Goal: Transaction & Acquisition: Download file/media

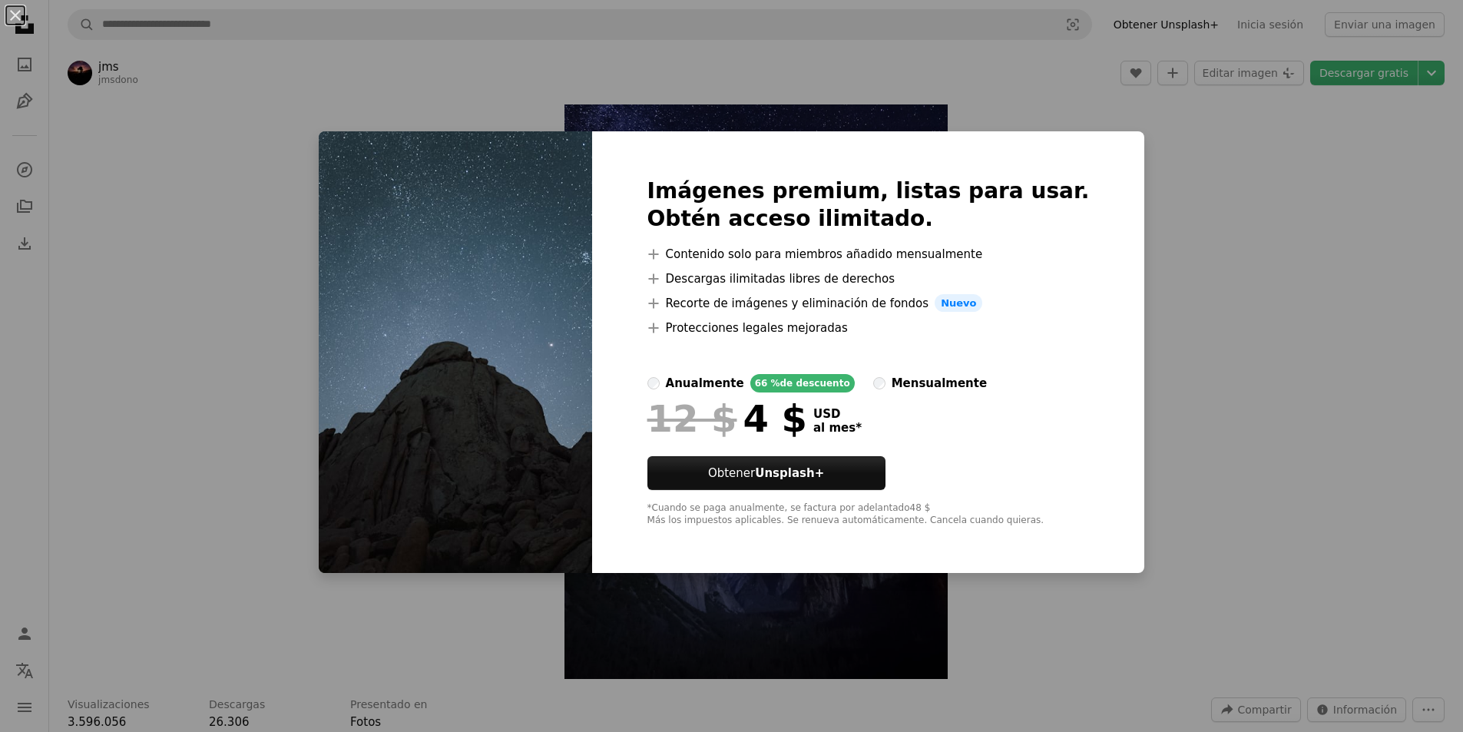
scroll to position [2611, 0]
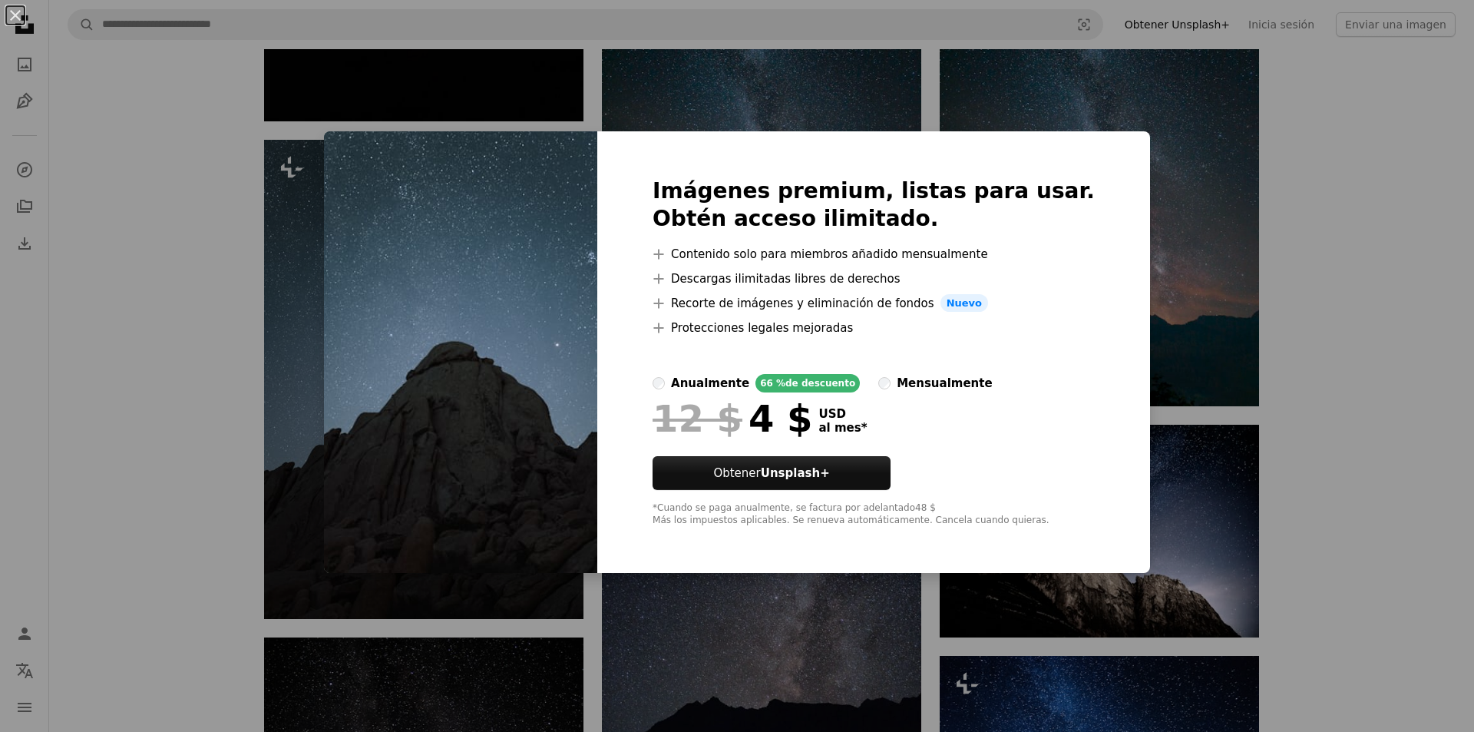
click at [1198, 194] on div "An X shape Imágenes premium, listas para usar. Obtén acceso ilimitado. A plus s…" at bounding box center [737, 366] width 1474 height 732
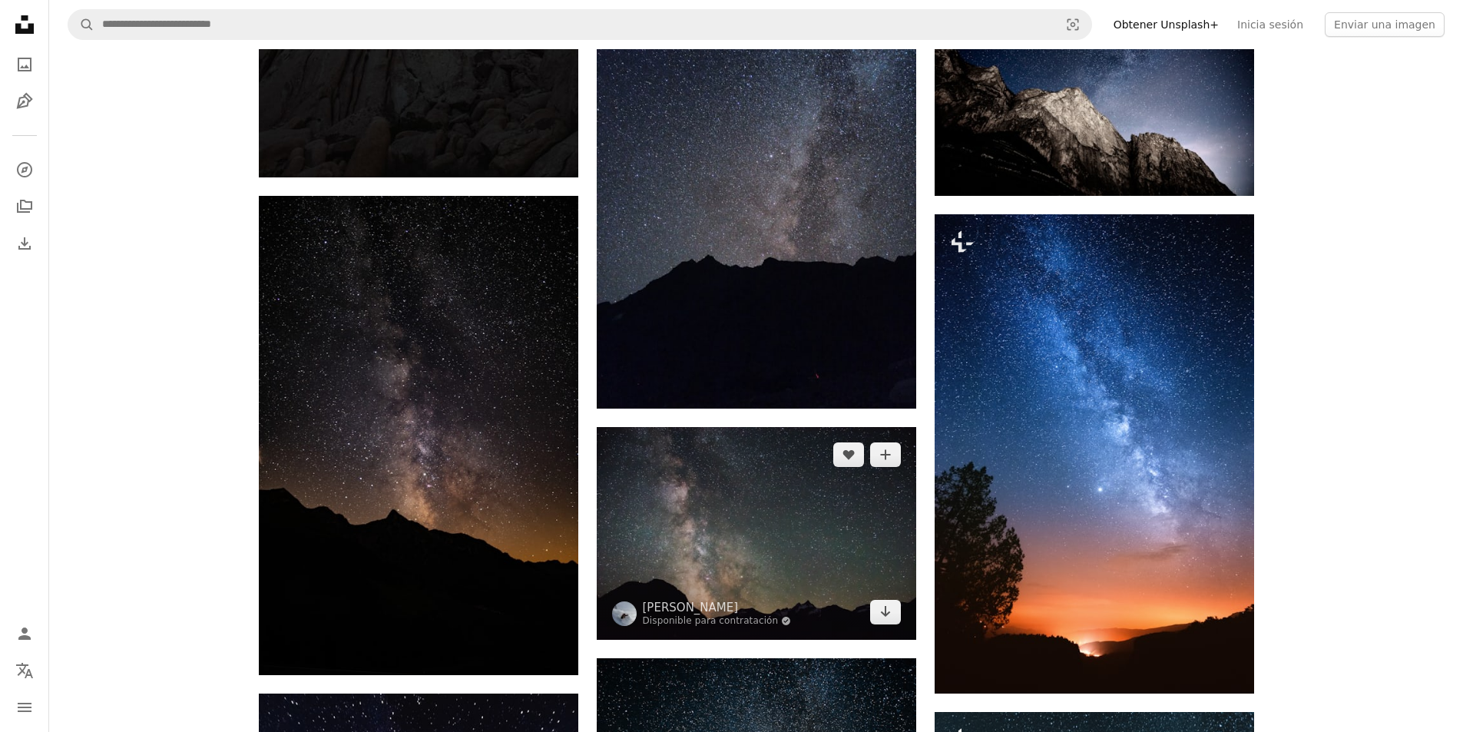
scroll to position [3455, 0]
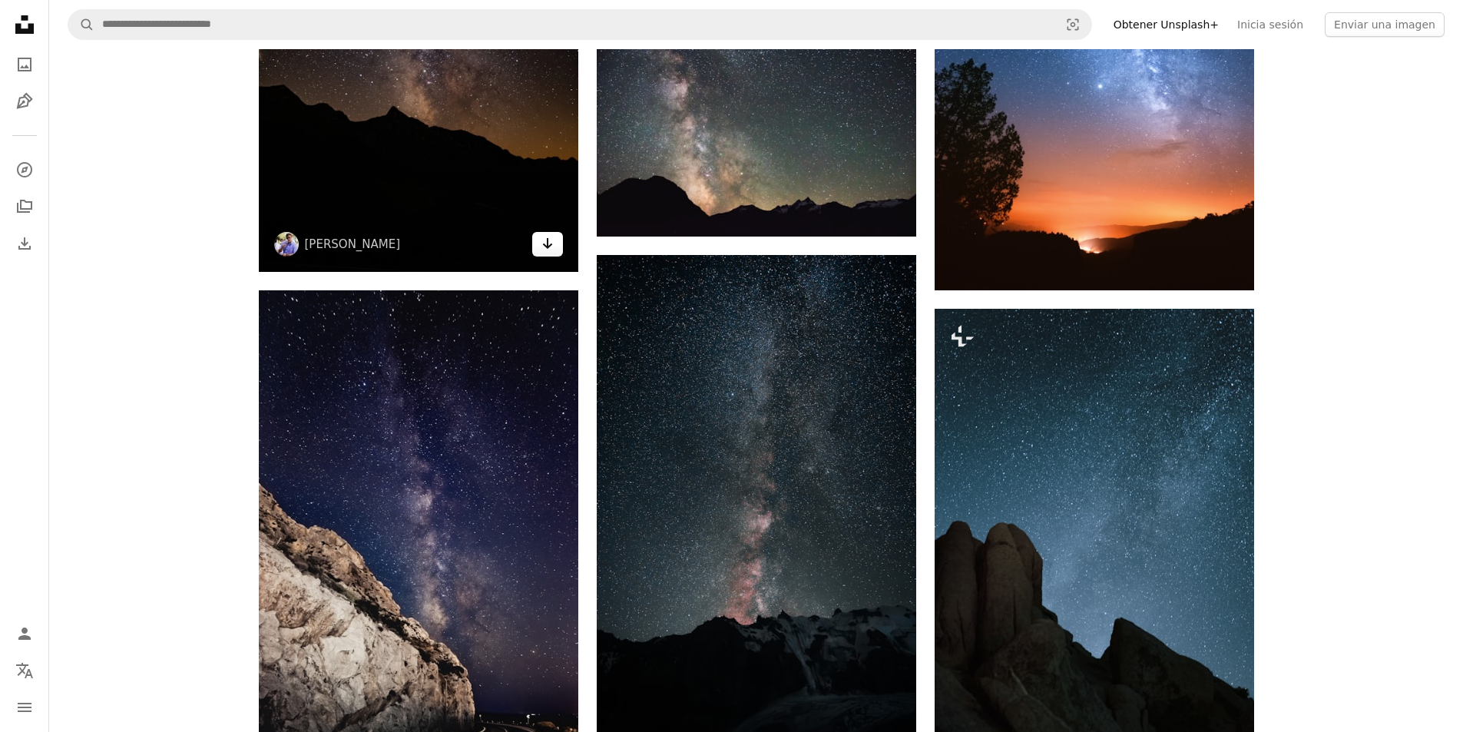
click at [557, 246] on link "Arrow pointing down" at bounding box center [547, 244] width 31 height 25
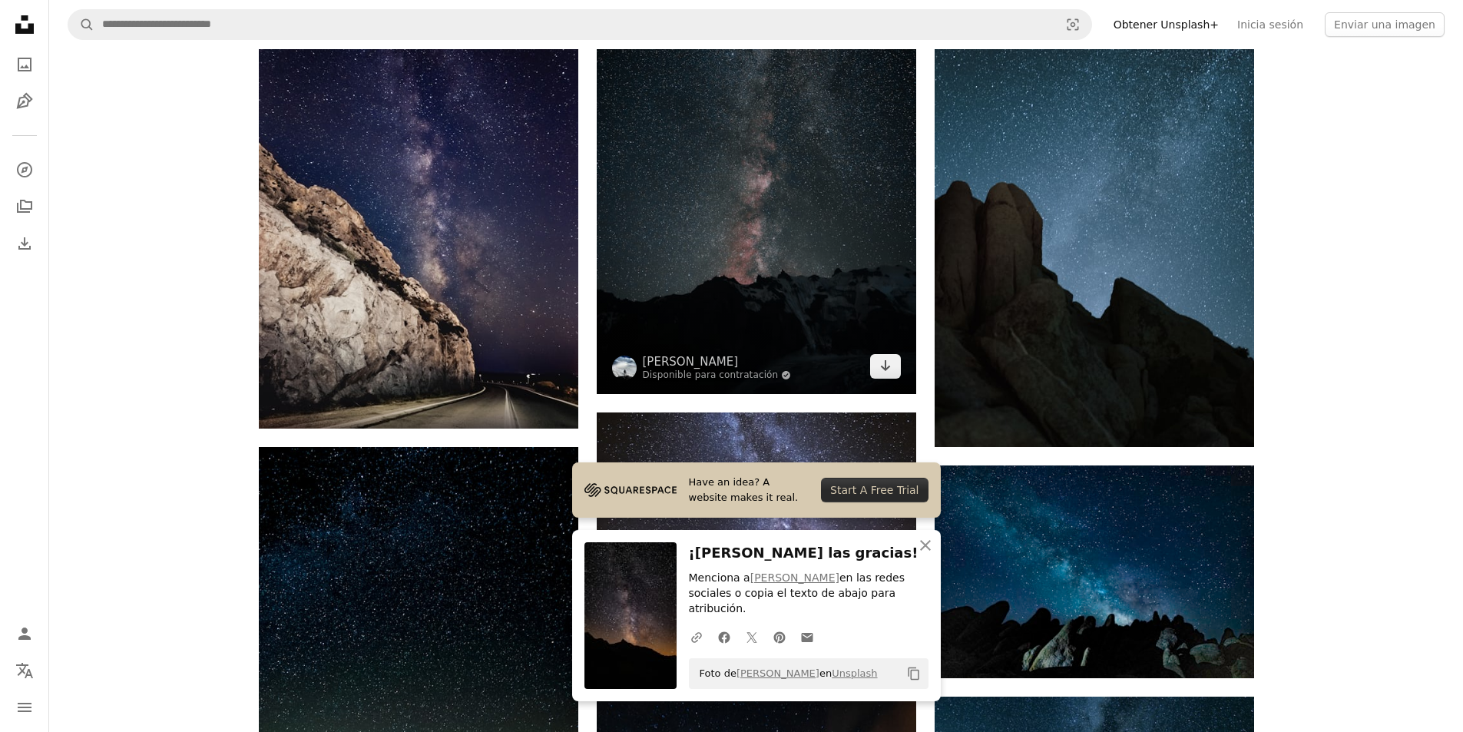
scroll to position [3839, 0]
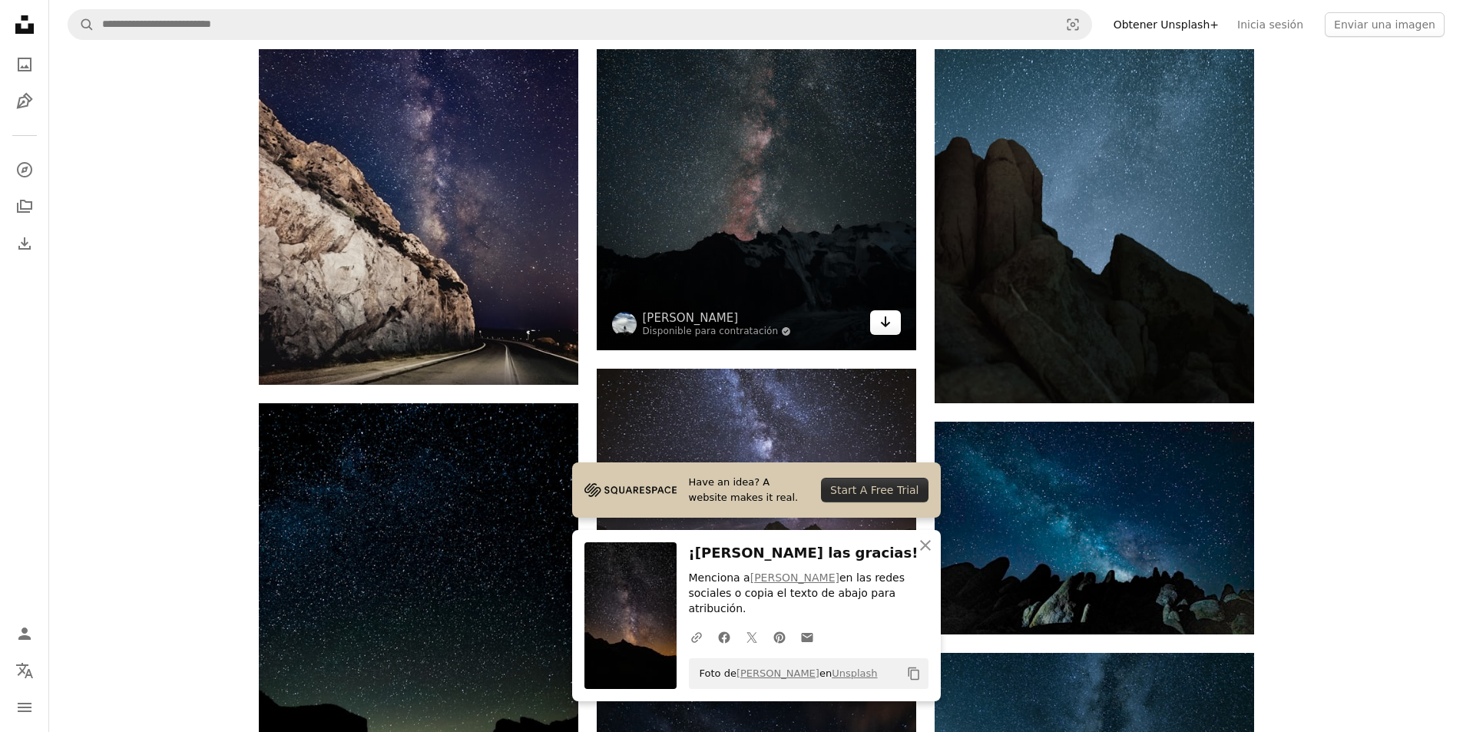
click at [880, 327] on icon "Arrow pointing down" at bounding box center [885, 321] width 12 height 18
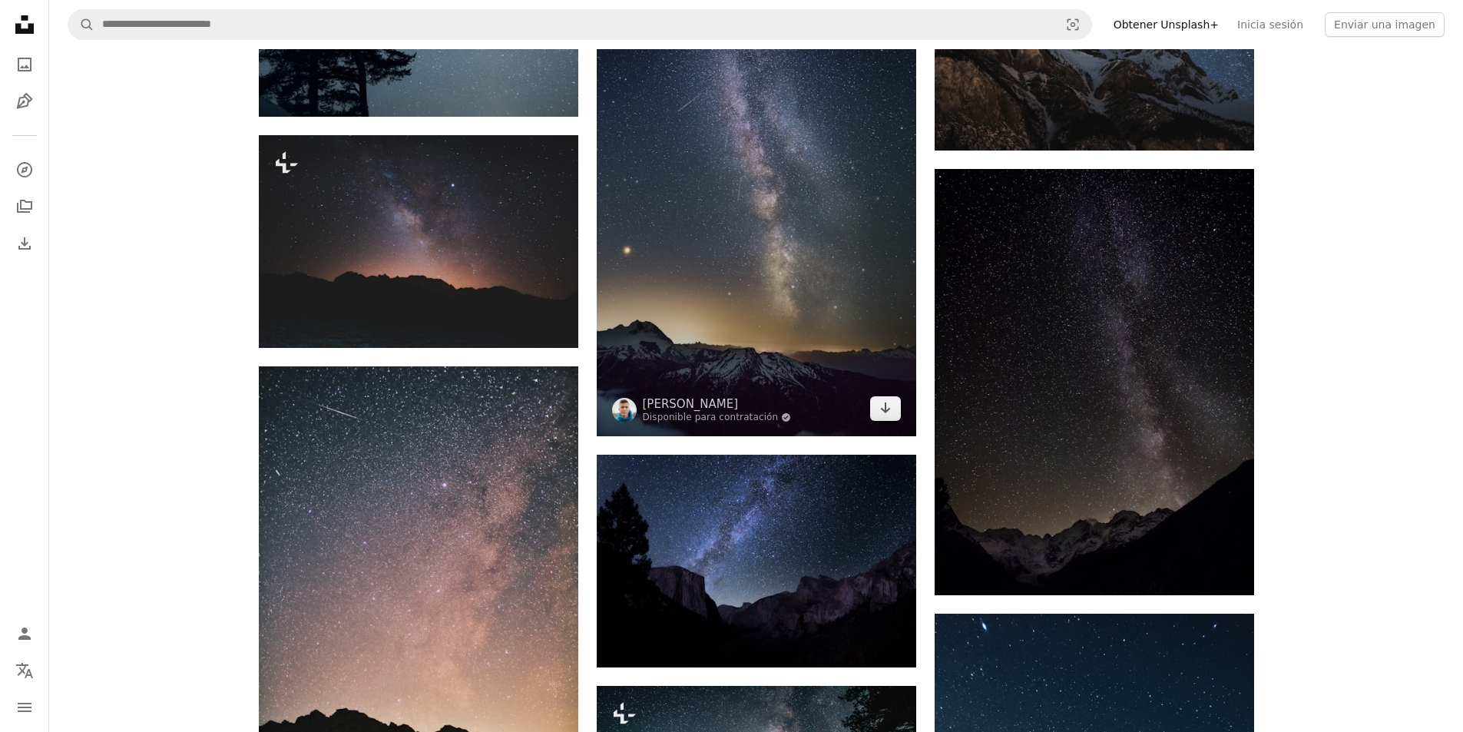
scroll to position [8983, 0]
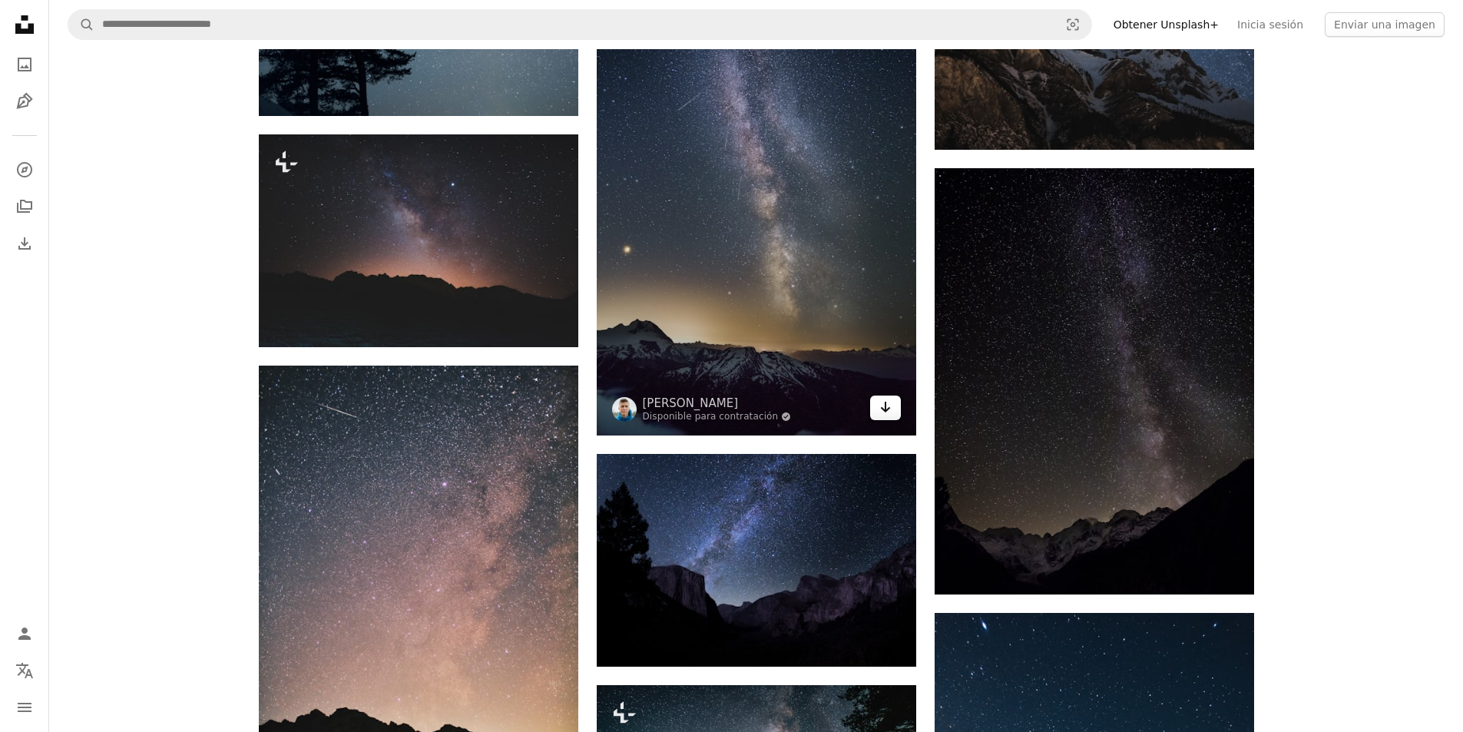
click at [880, 412] on icon "Arrow pointing down" at bounding box center [885, 407] width 12 height 18
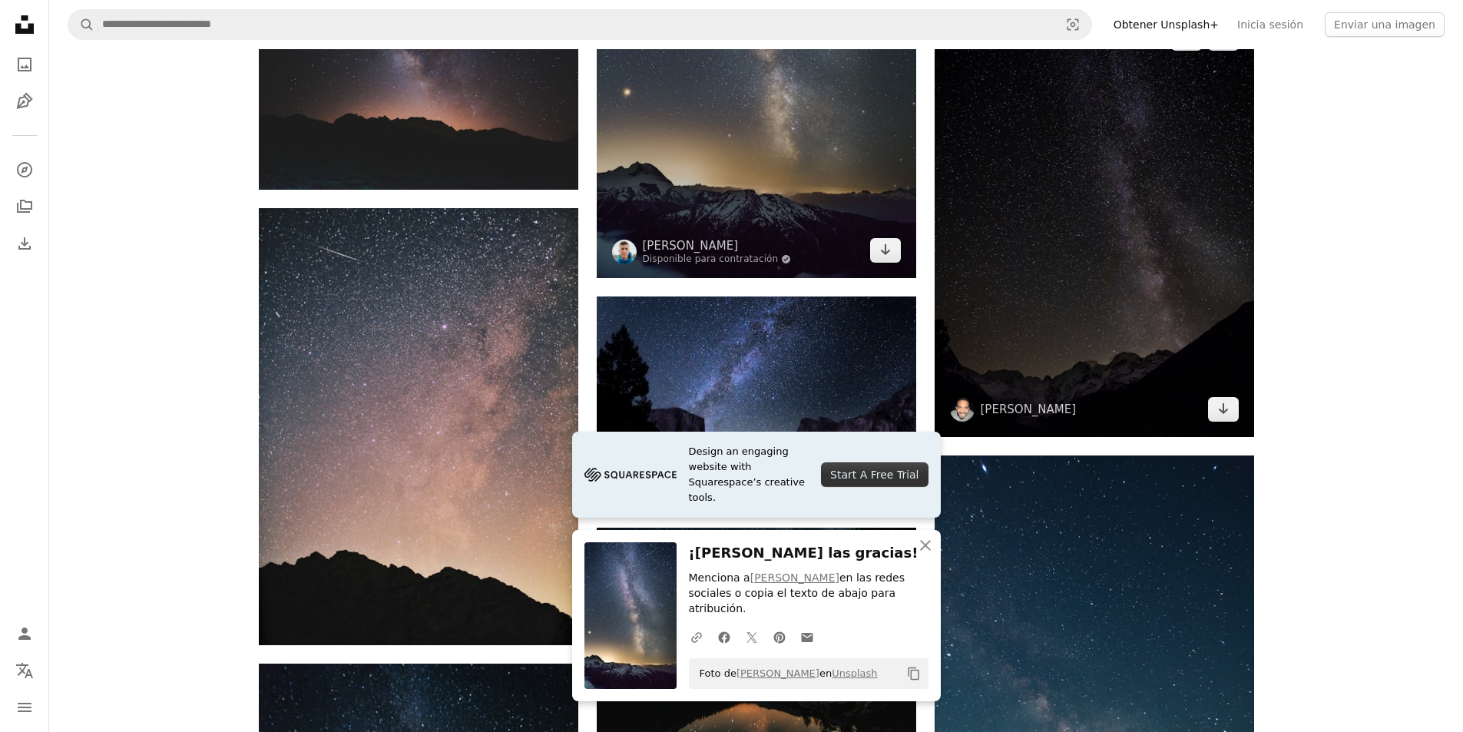
scroll to position [9751, 0]
